Goal: Transaction & Acquisition: Purchase product/service

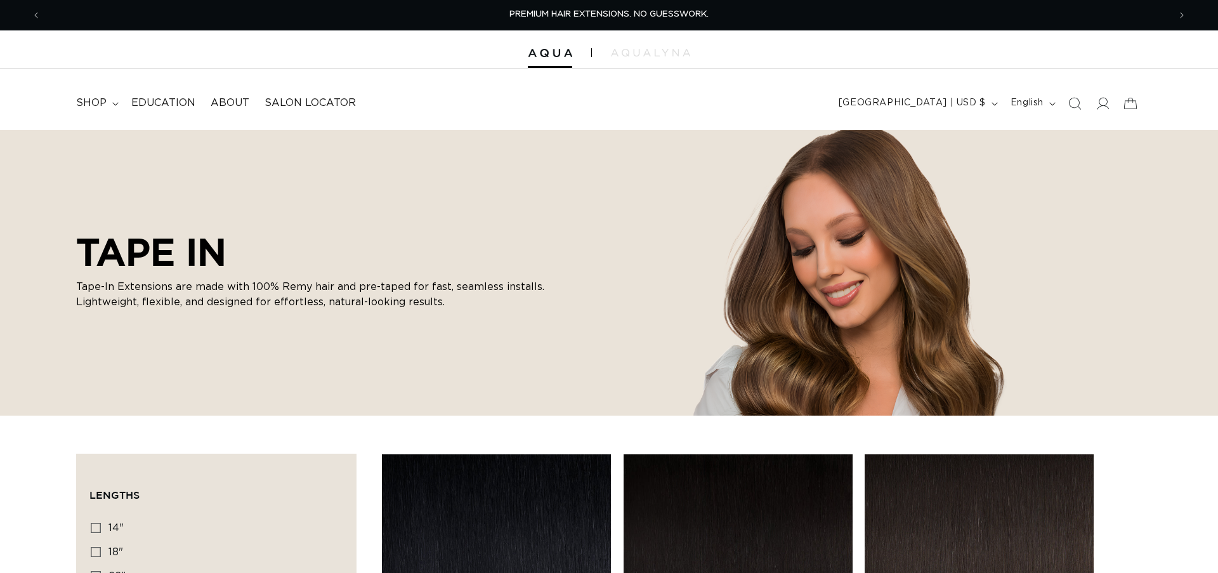
scroll to position [335, 0]
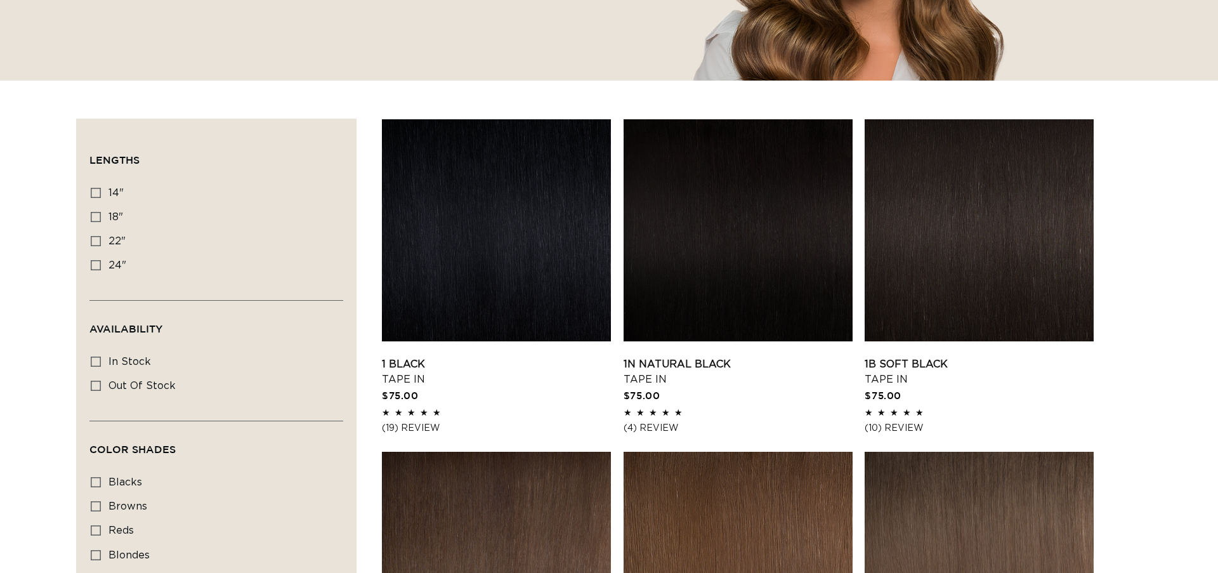
click at [94, 554] on icon at bounding box center [96, 555] width 10 height 10
click at [94, 554] on input "blondes blondes (29 products)" at bounding box center [96, 555] width 10 height 10
checkbox input "true"
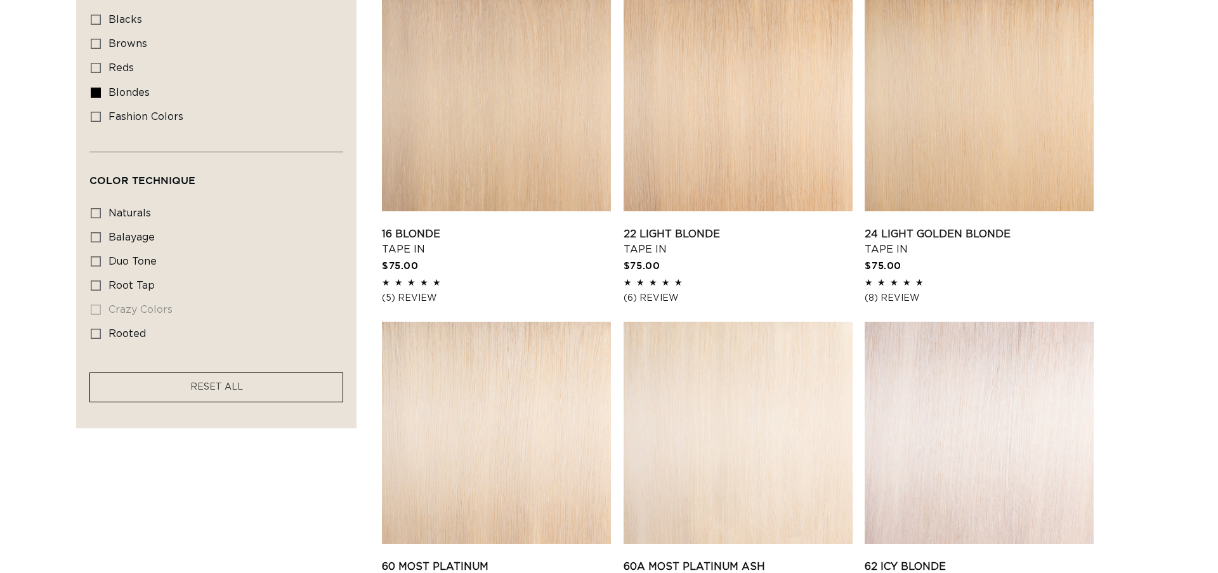
click at [745, 559] on link "60A Most Platinum Ash Tape In" at bounding box center [737, 574] width 229 height 30
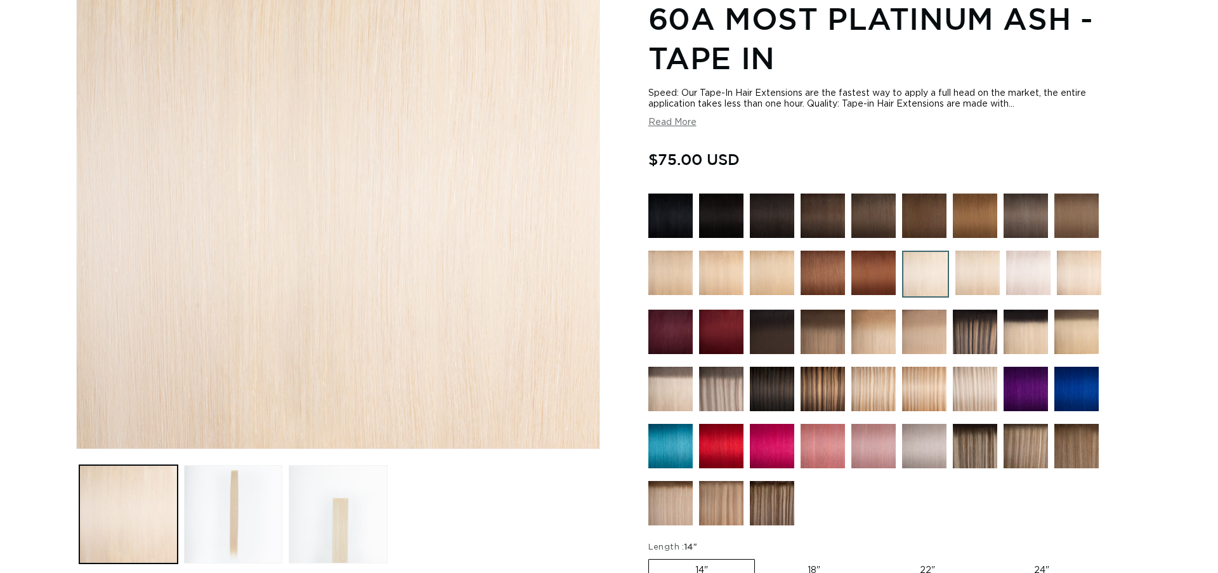
scroll to position [193, 0]
click at [766, 559] on label "18" Variant sold out or unavailable" at bounding box center [813, 570] width 105 height 22
click at [762, 556] on input "18" Variant sold out or unavailable" at bounding box center [761, 556] width 1 height 1
radio input "true"
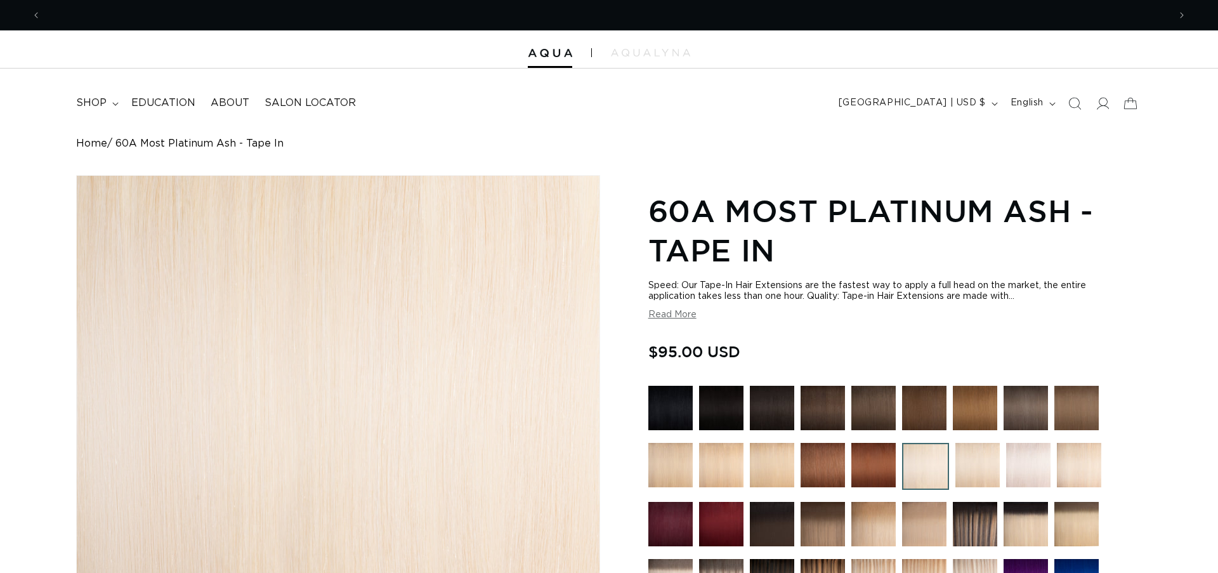
scroll to position [0, 1150]
click at [1107, 109] on icon at bounding box center [1102, 103] width 13 height 13
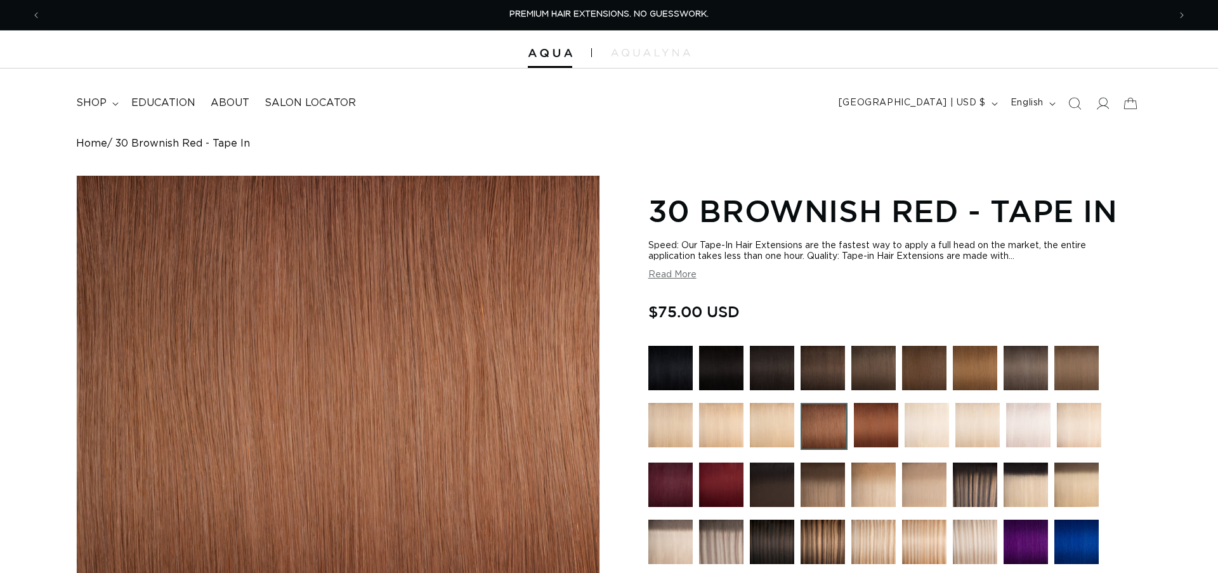
click at [904, 403] on img at bounding box center [926, 425] width 44 height 44
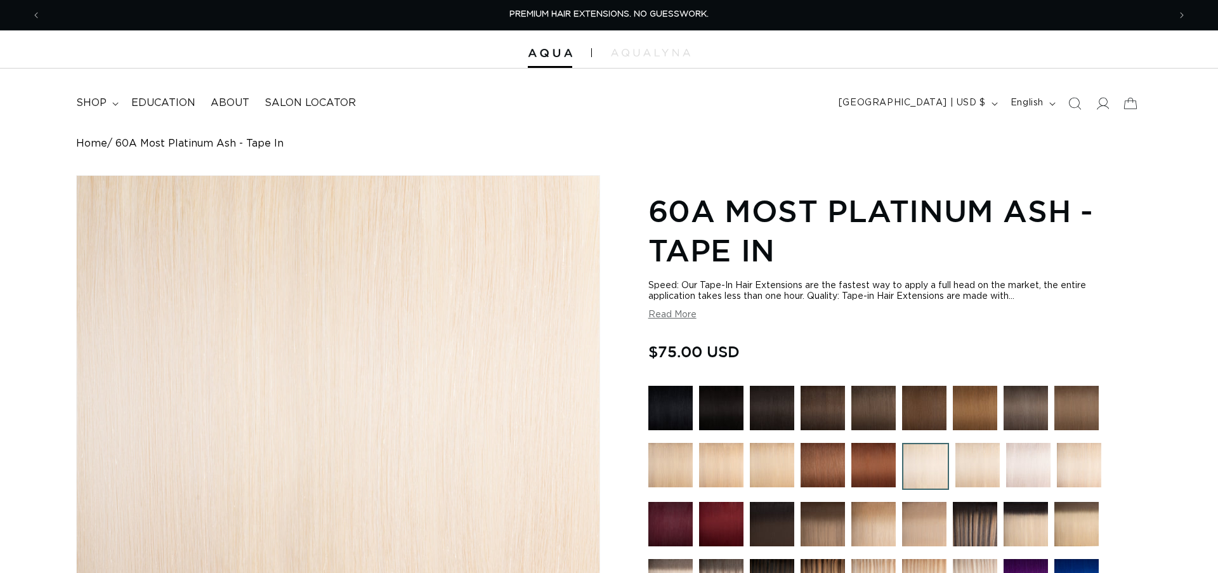
scroll to position [98, 0]
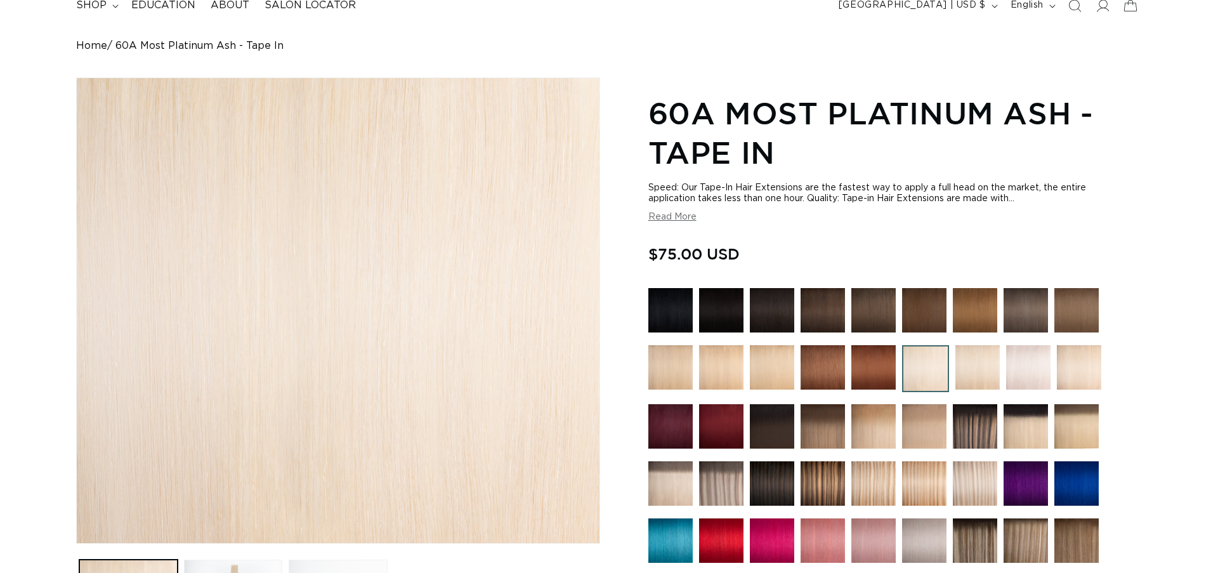
click at [955, 360] on img at bounding box center [977, 367] width 44 height 44
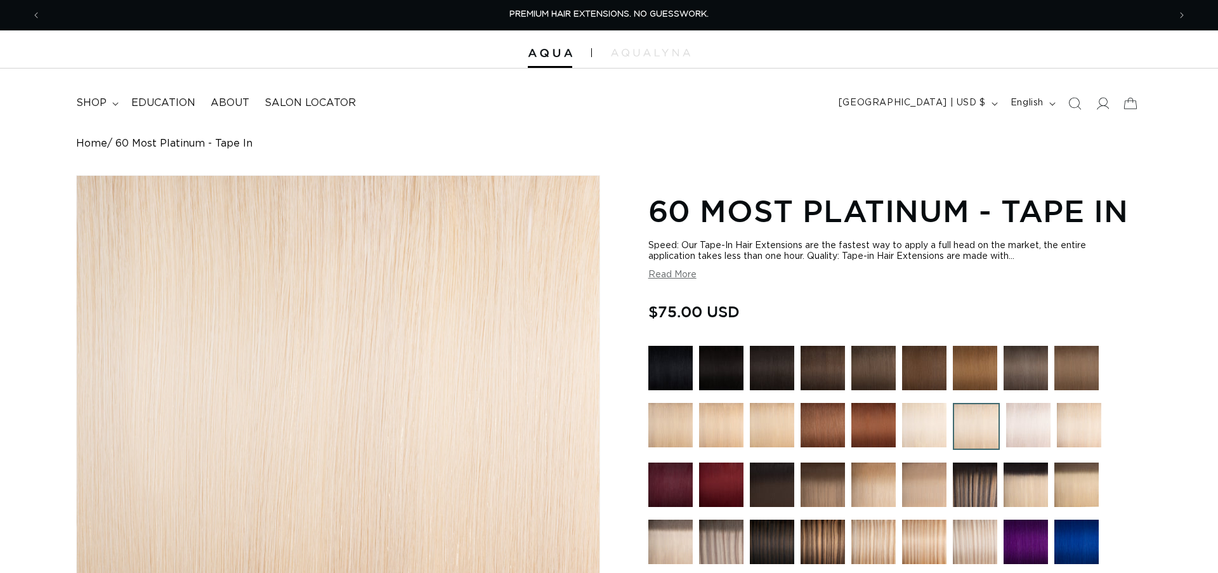
click at [902, 424] on img at bounding box center [924, 425] width 44 height 44
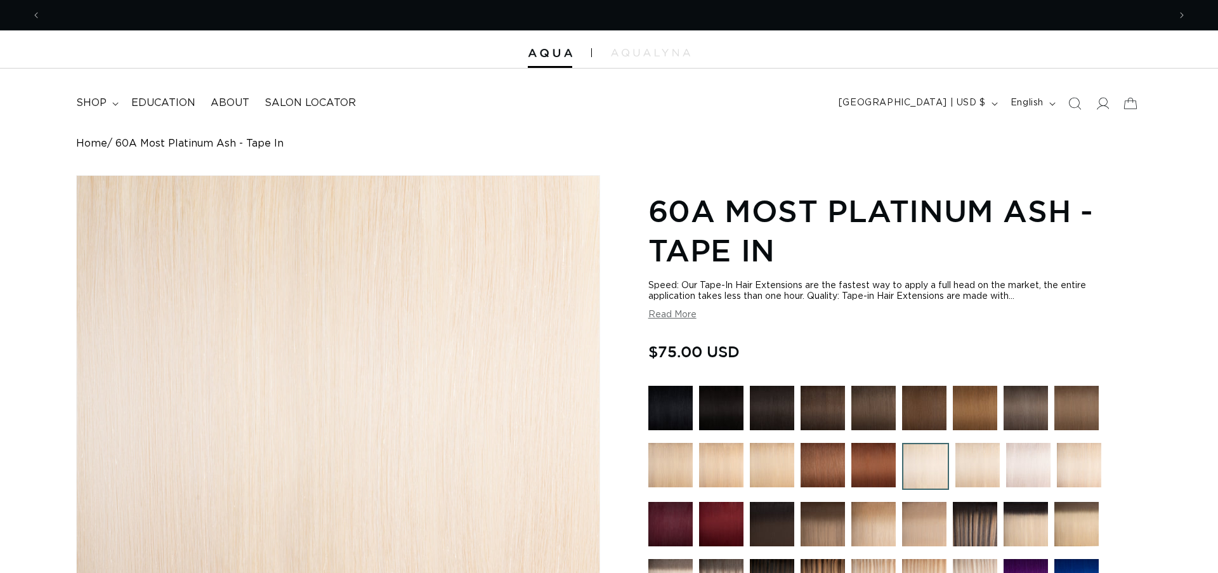
scroll to position [0, 1150]
click at [94, 101] on span "shop" at bounding box center [91, 102] width 30 height 13
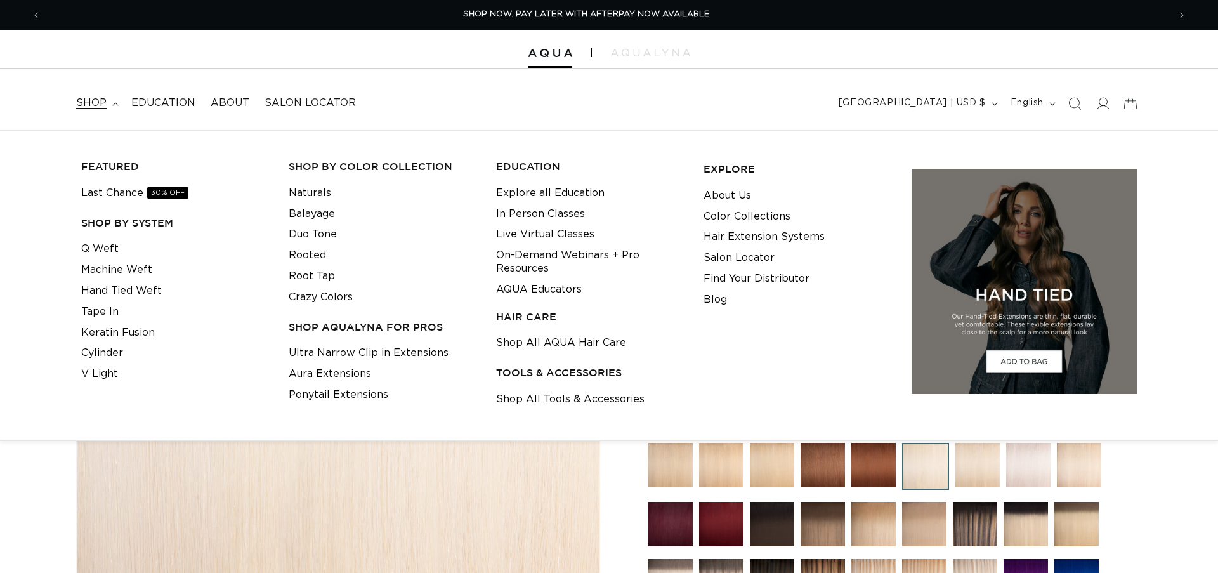
click at [105, 304] on link "Tape In" at bounding box center [99, 311] width 37 height 21
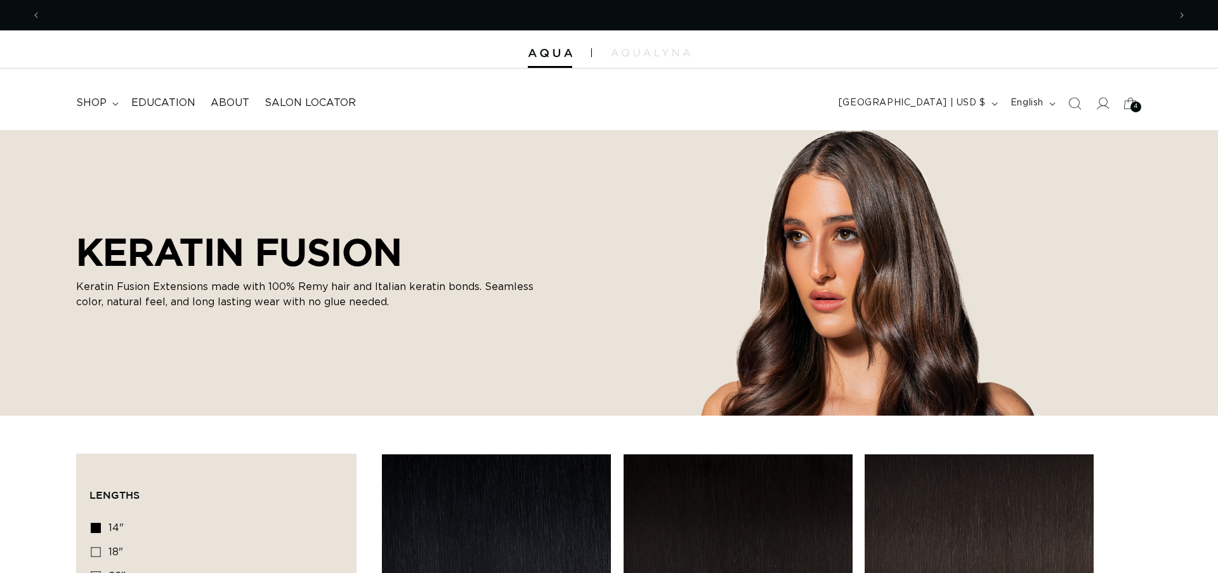
checkbox input "true"
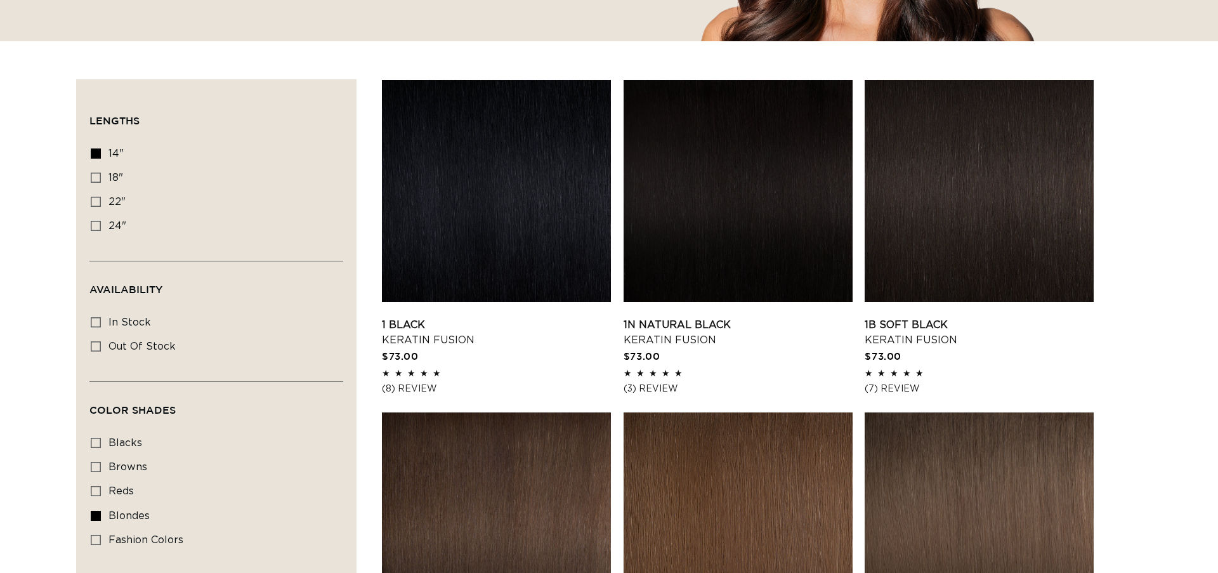
scroll to position [0, 1150]
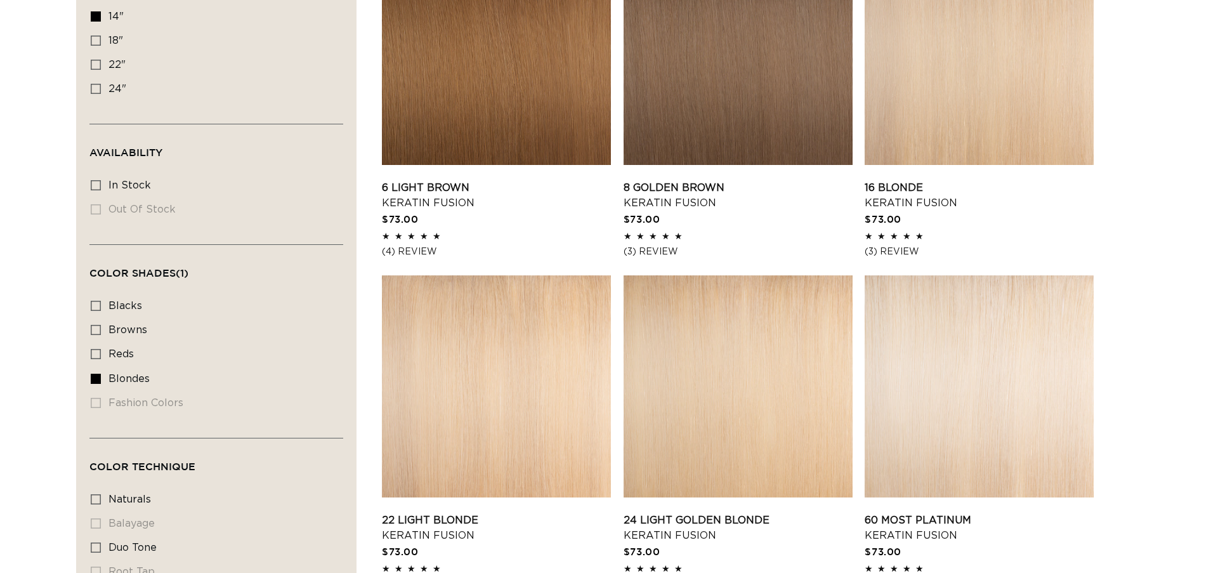
scroll to position [516, 0]
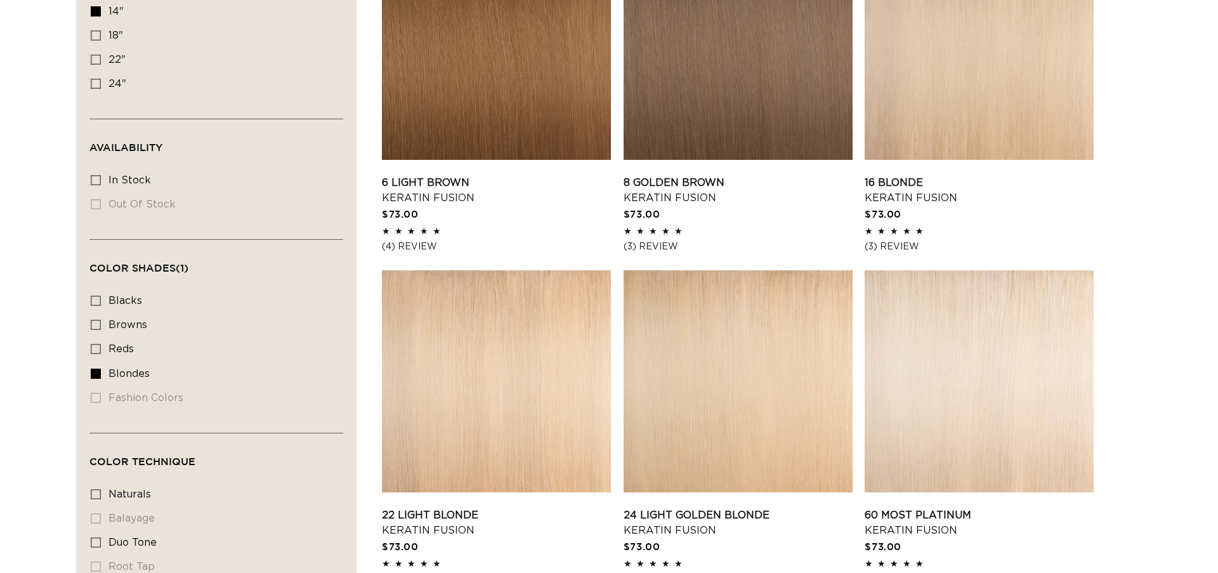
click at [96, 34] on icon at bounding box center [96, 35] width 10 height 10
click at [96, 34] on input "18" 18" (28 products)" at bounding box center [96, 35] width 10 height 10
checkbox input "true"
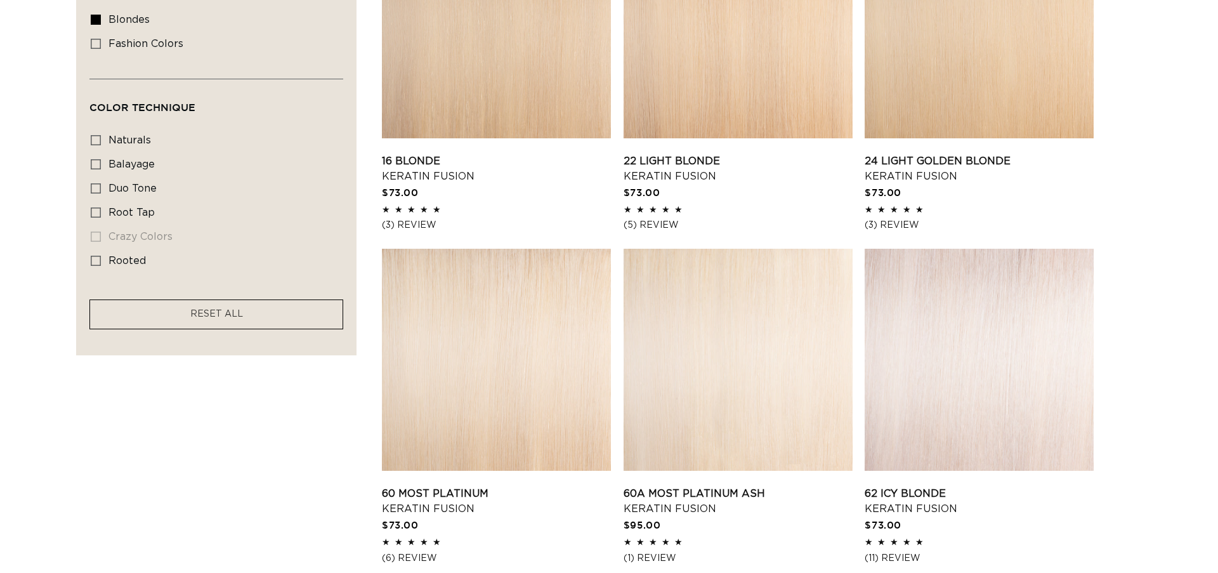
scroll to position [0, 1150]
click at [670, 486] on link "60A Most Platinum Ash Keratin Fusion" at bounding box center [737, 501] width 229 height 30
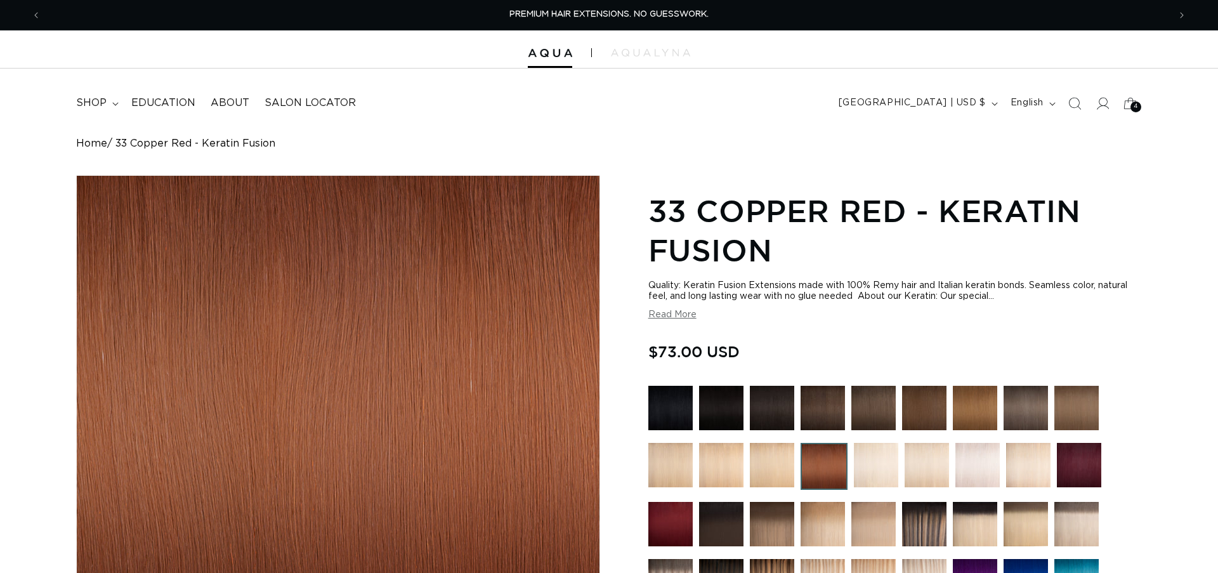
click at [710, 287] on div "Quality: Keratin Fusion Extensions made with 100% Remy hair and Italian keratin…" at bounding box center [894, 291] width 493 height 22
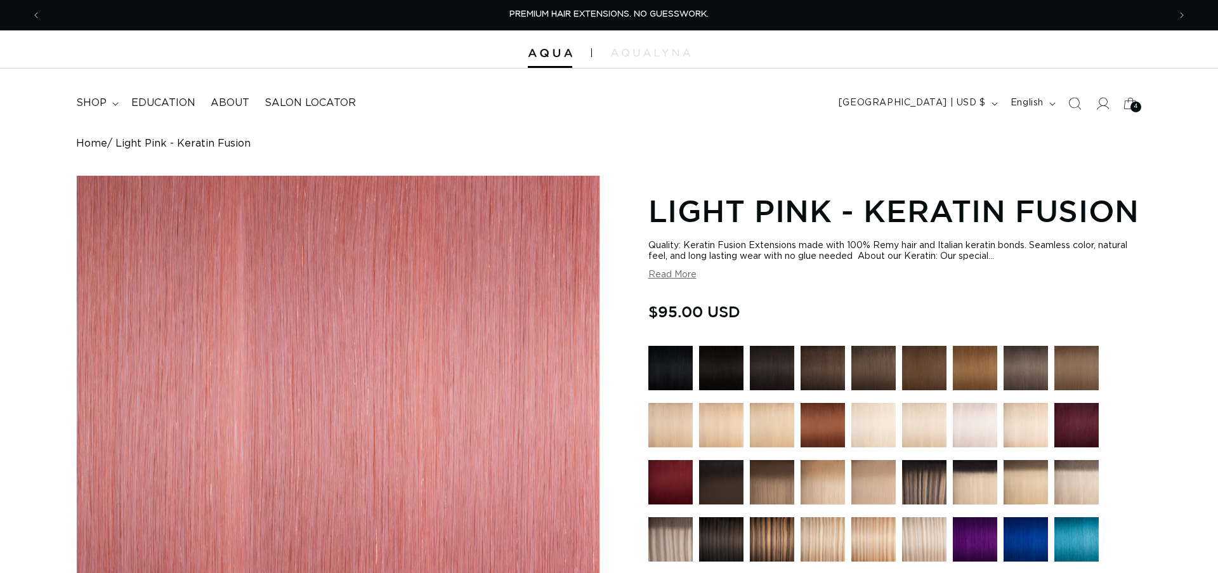
click at [851, 403] on img at bounding box center [873, 425] width 44 height 44
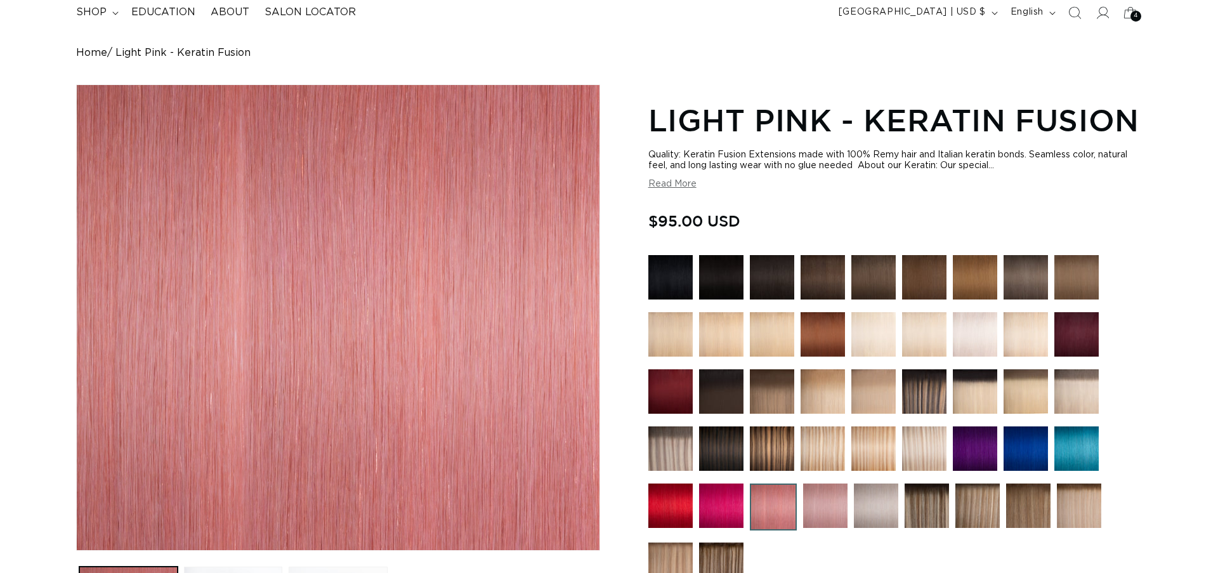
click at [851, 329] on img at bounding box center [873, 334] width 44 height 44
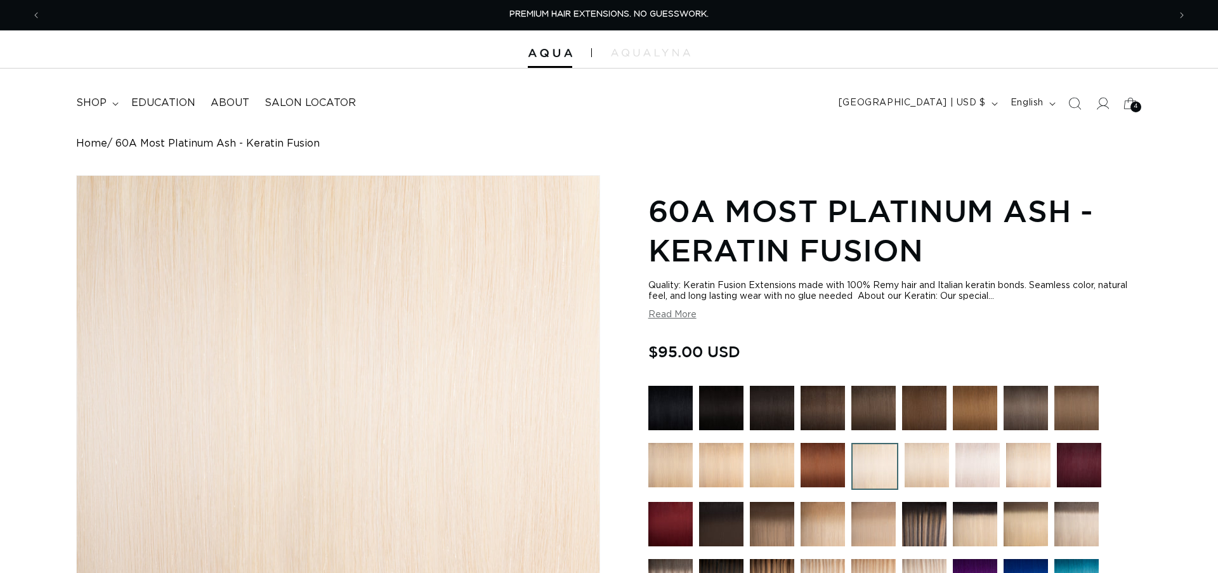
type input "2"
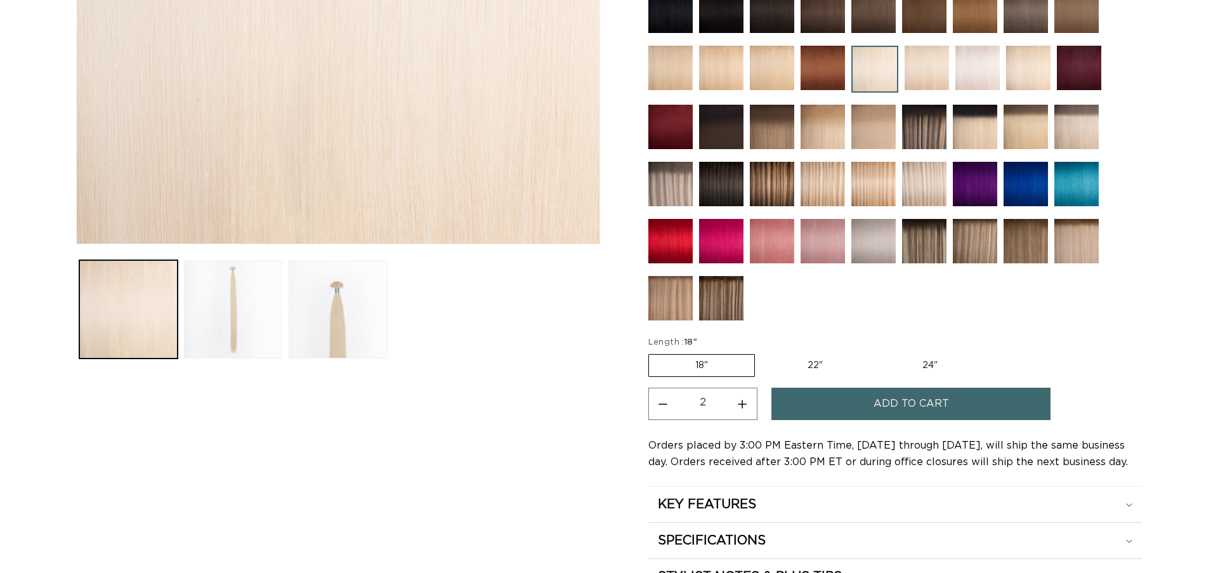
click at [785, 388] on button "Add to cart" at bounding box center [910, 404] width 279 height 32
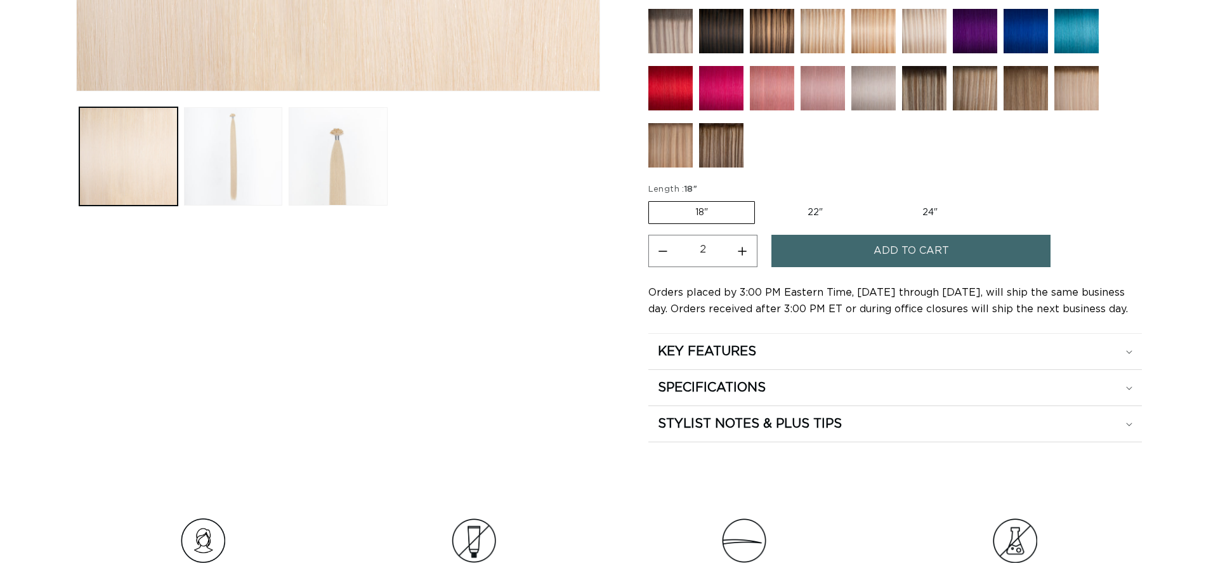
scroll to position [554, 0]
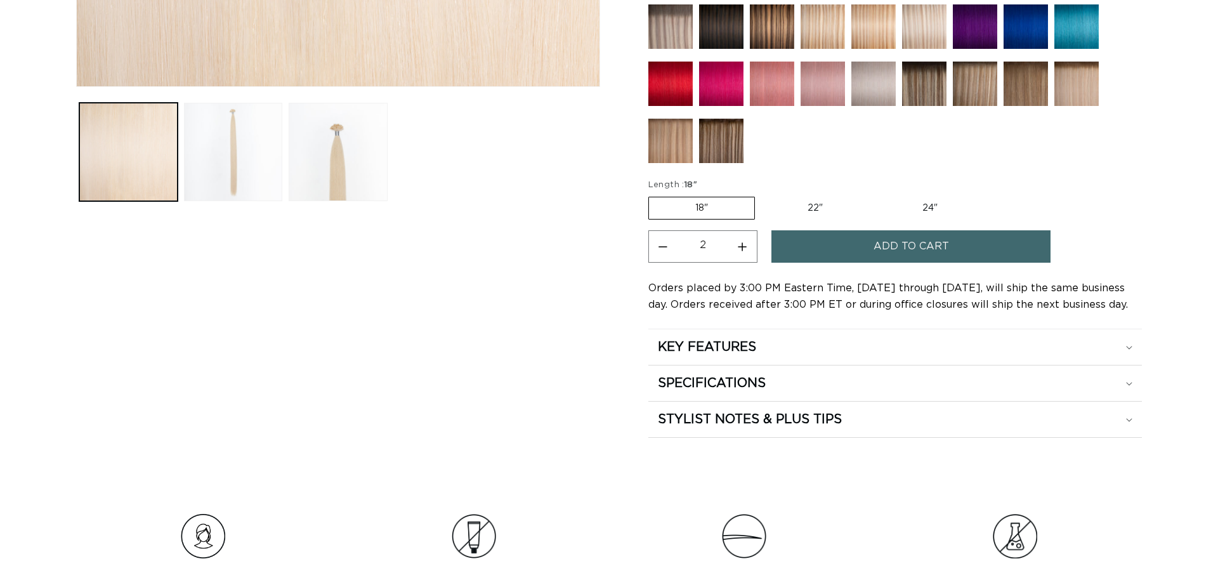
click at [876, 230] on span "Add to cart" at bounding box center [910, 246] width 75 height 32
click at [809, 230] on button "Add to cart" at bounding box center [910, 246] width 279 height 32
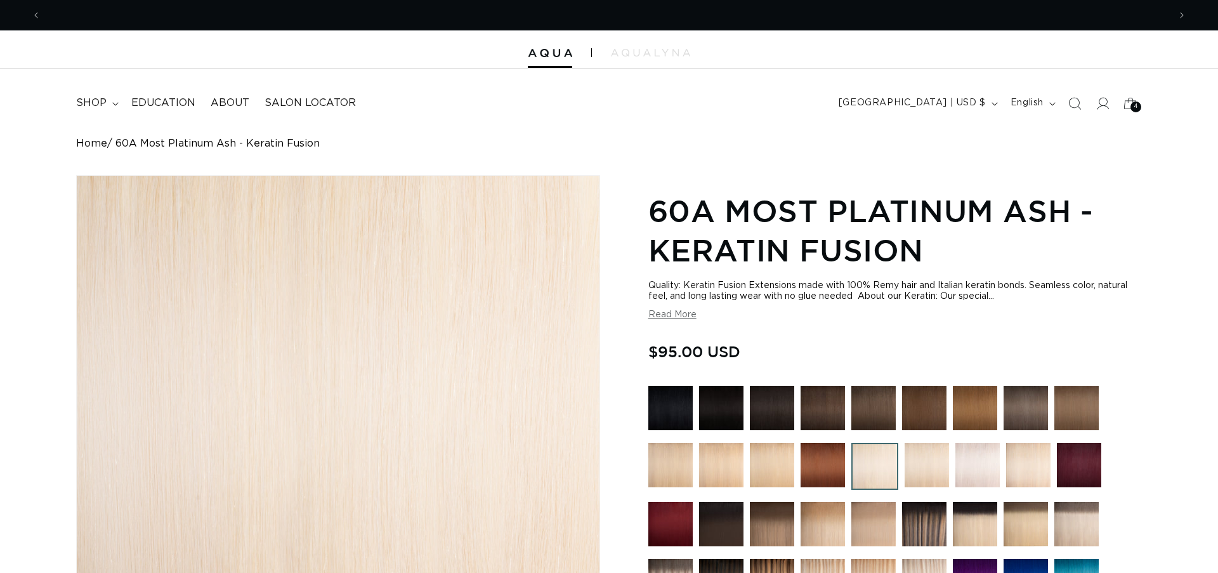
click at [1126, 100] on icon at bounding box center [1130, 103] width 28 height 28
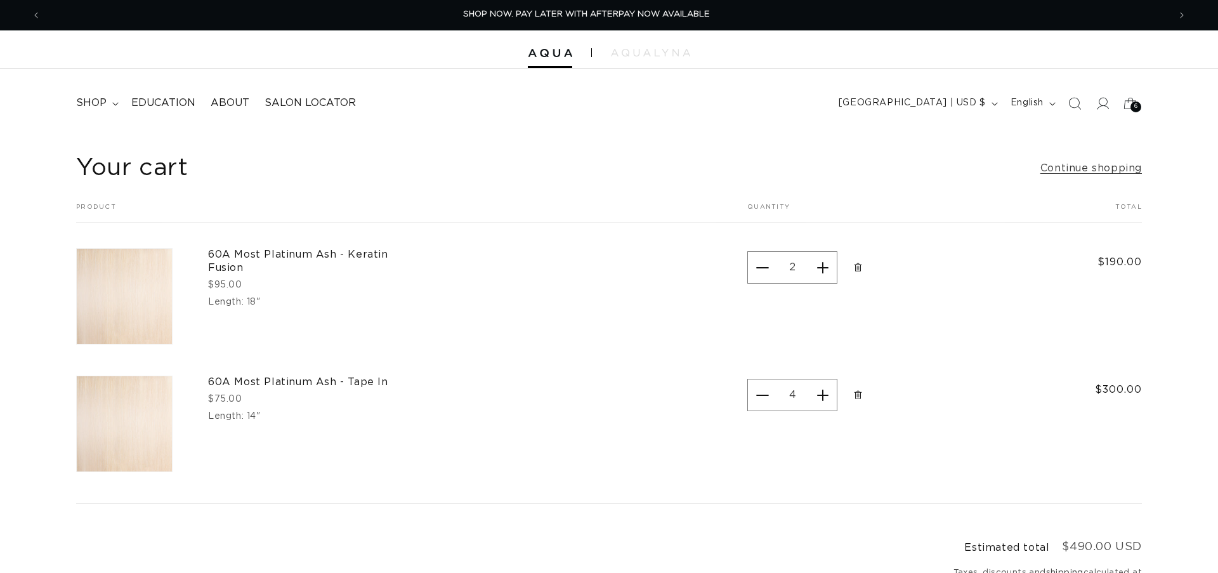
scroll to position [0, 2301]
